Goal: Navigation & Orientation: Find specific page/section

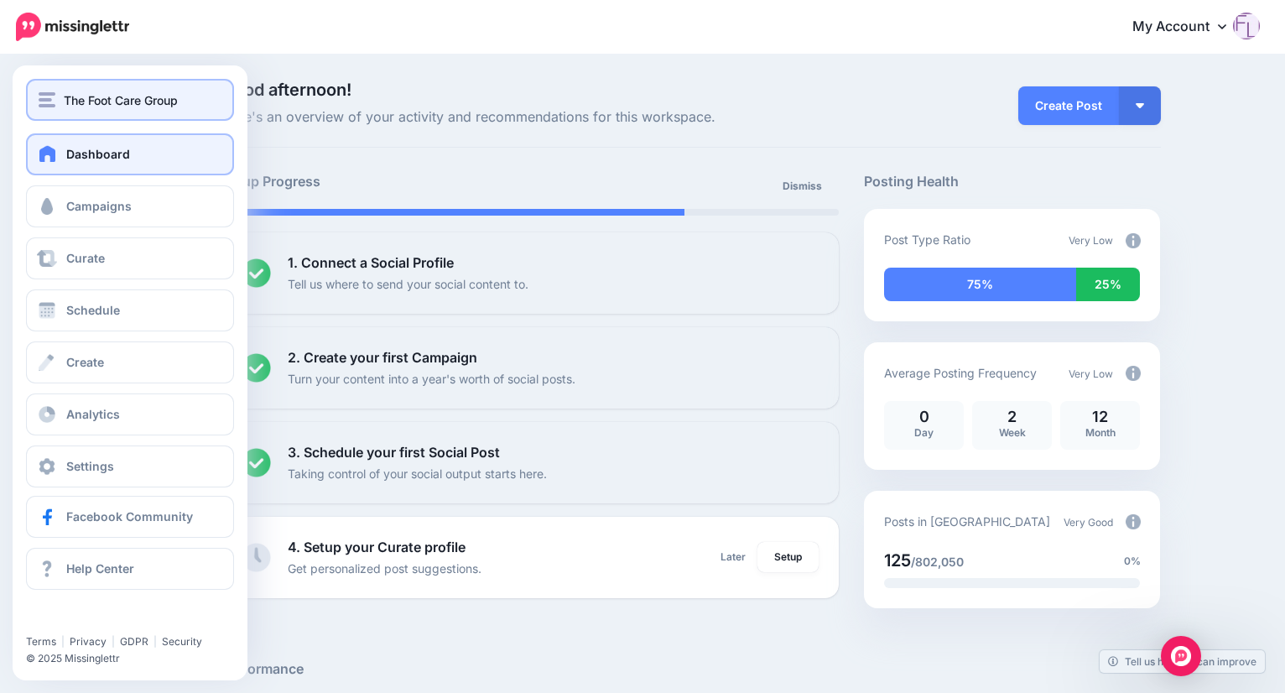
click at [87, 105] on span "The Foot Care Group" at bounding box center [121, 100] width 114 height 19
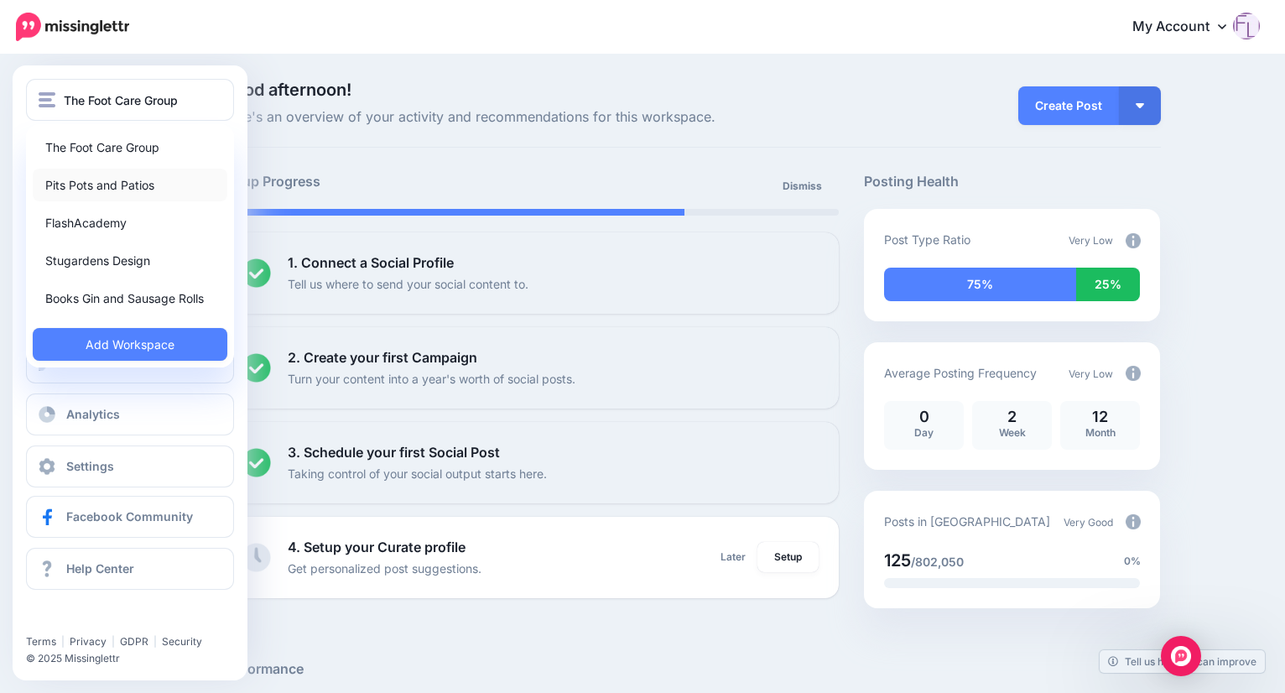
click at [99, 180] on link "Pits Pots and Patios" at bounding box center [130, 185] width 195 height 33
